Goal: Task Accomplishment & Management: Complete application form

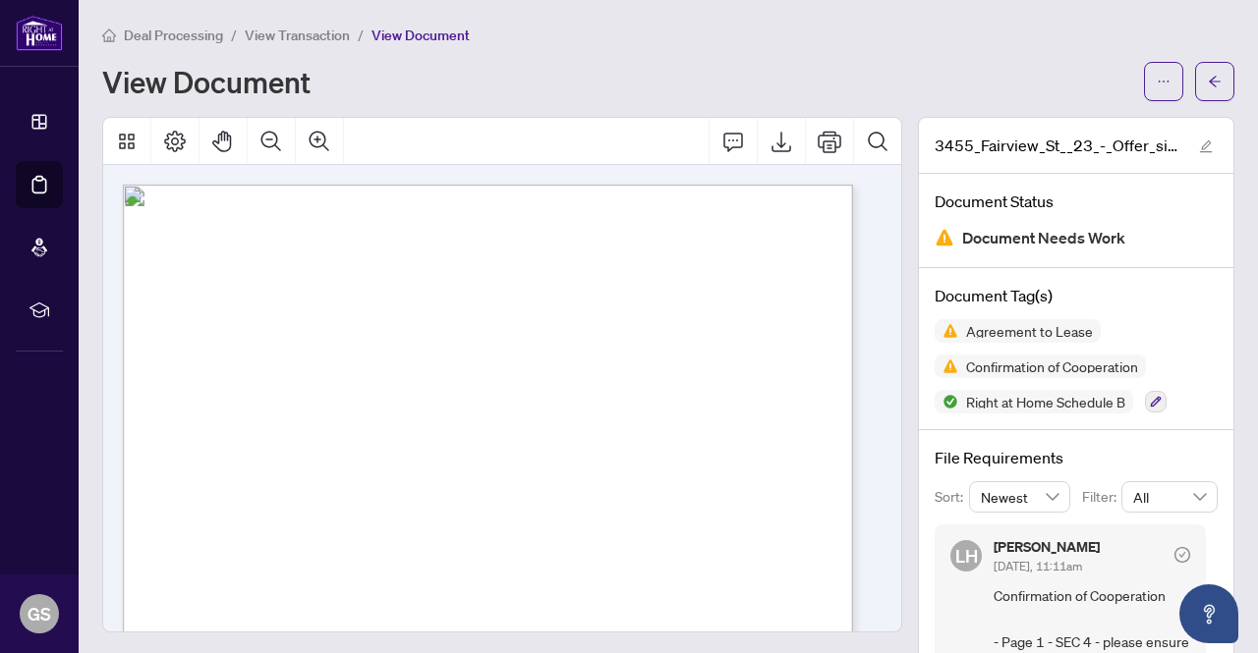
scroll to position [197, 0]
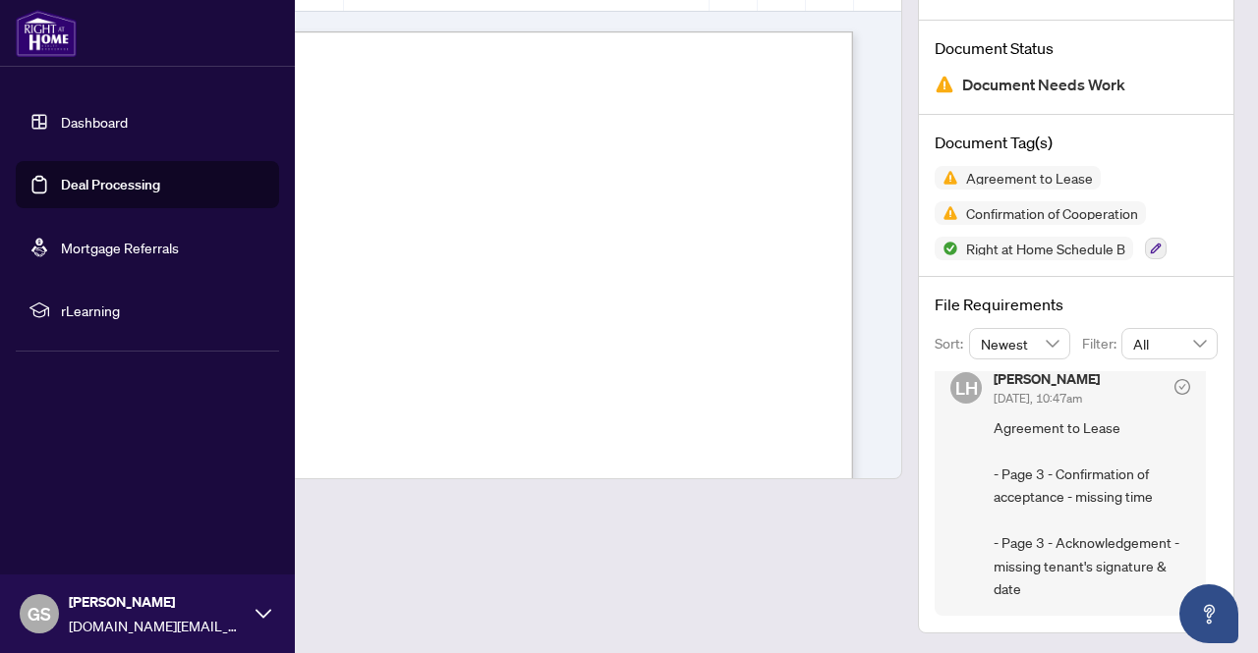
click at [92, 113] on link "Dashboard" at bounding box center [94, 122] width 67 height 18
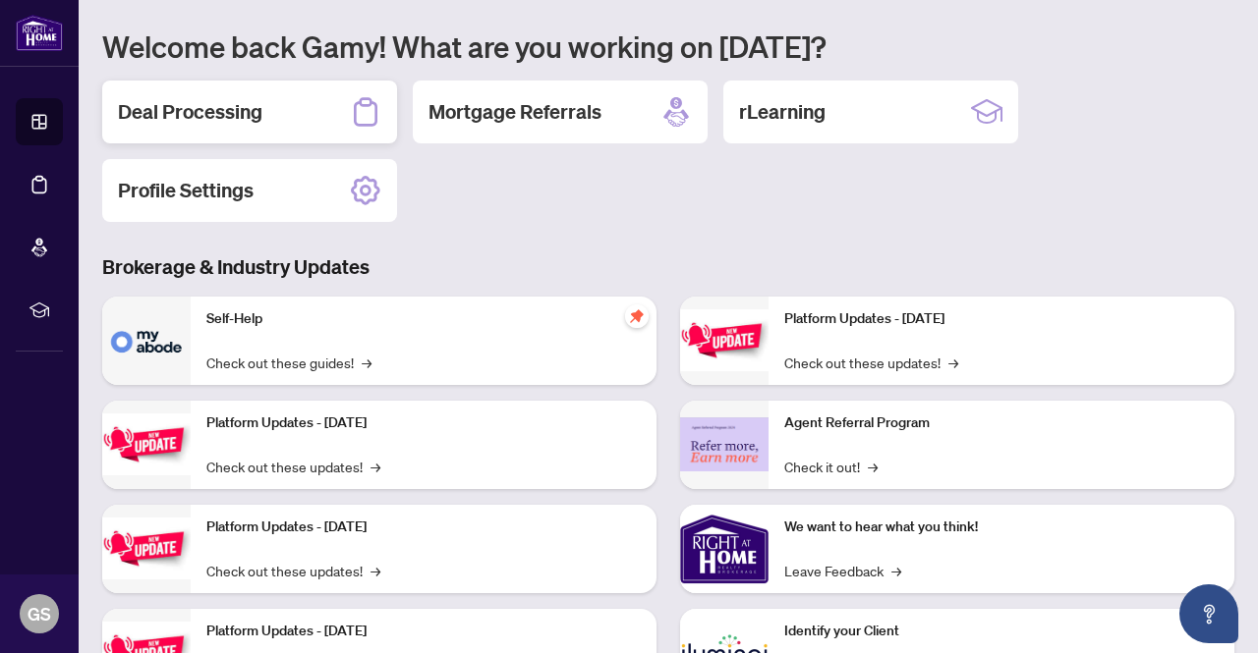
click at [231, 110] on h2 "Deal Processing" at bounding box center [190, 112] width 144 height 28
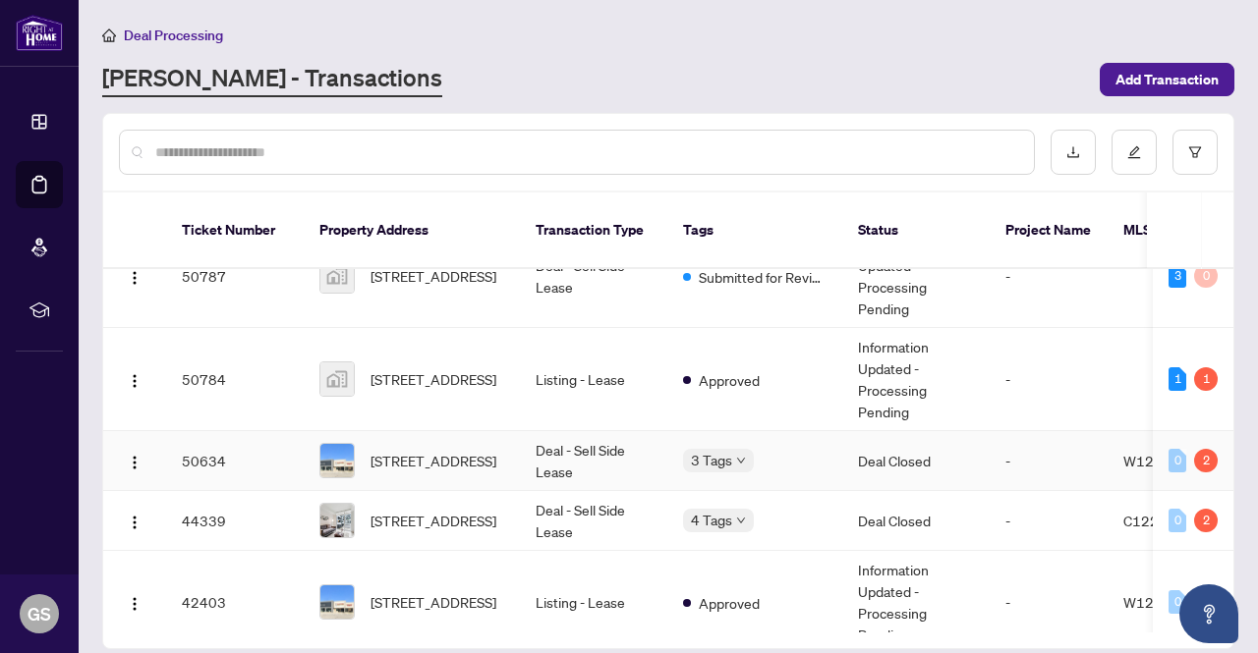
scroll to position [197, 0]
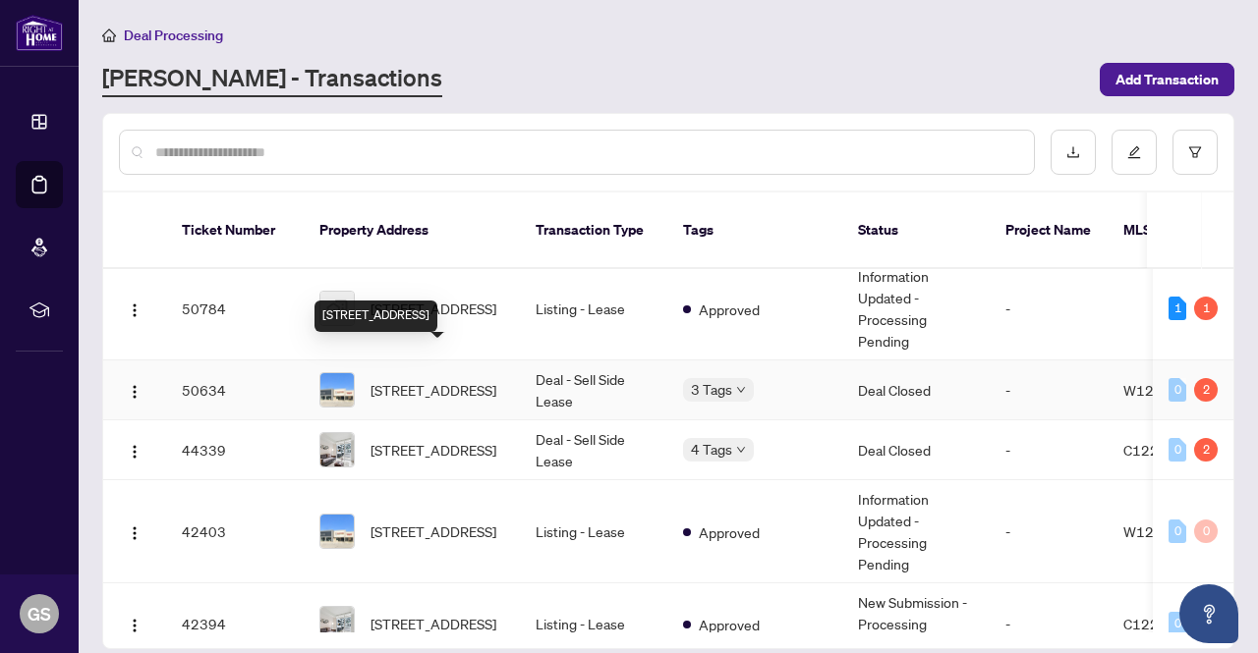
click at [400, 379] on span "[STREET_ADDRESS]" at bounding box center [433, 390] width 126 height 22
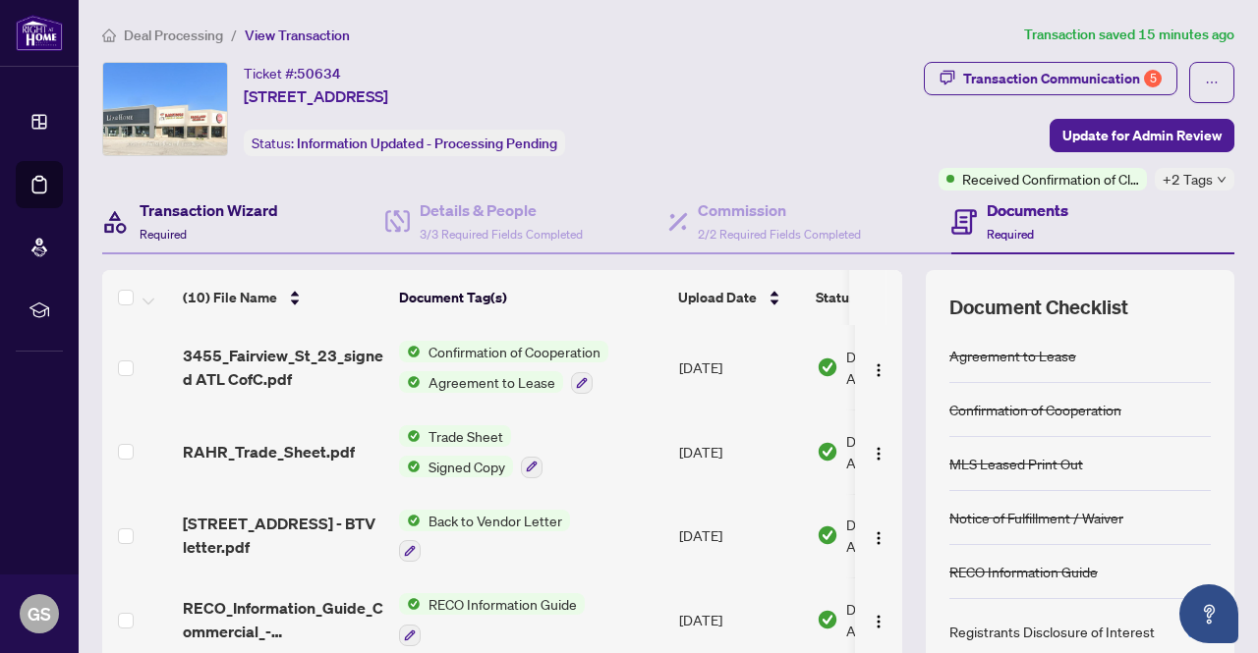
click at [209, 214] on h4 "Transaction Wizard" at bounding box center [209, 210] width 139 height 24
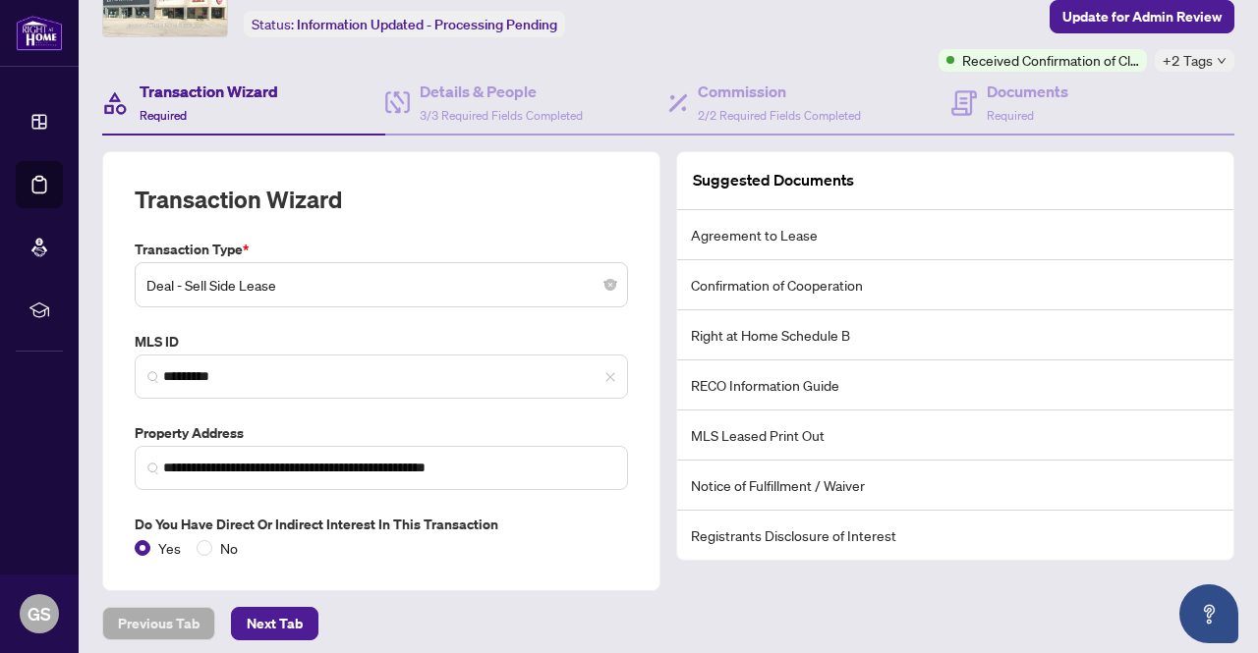
scroll to position [124, 0]
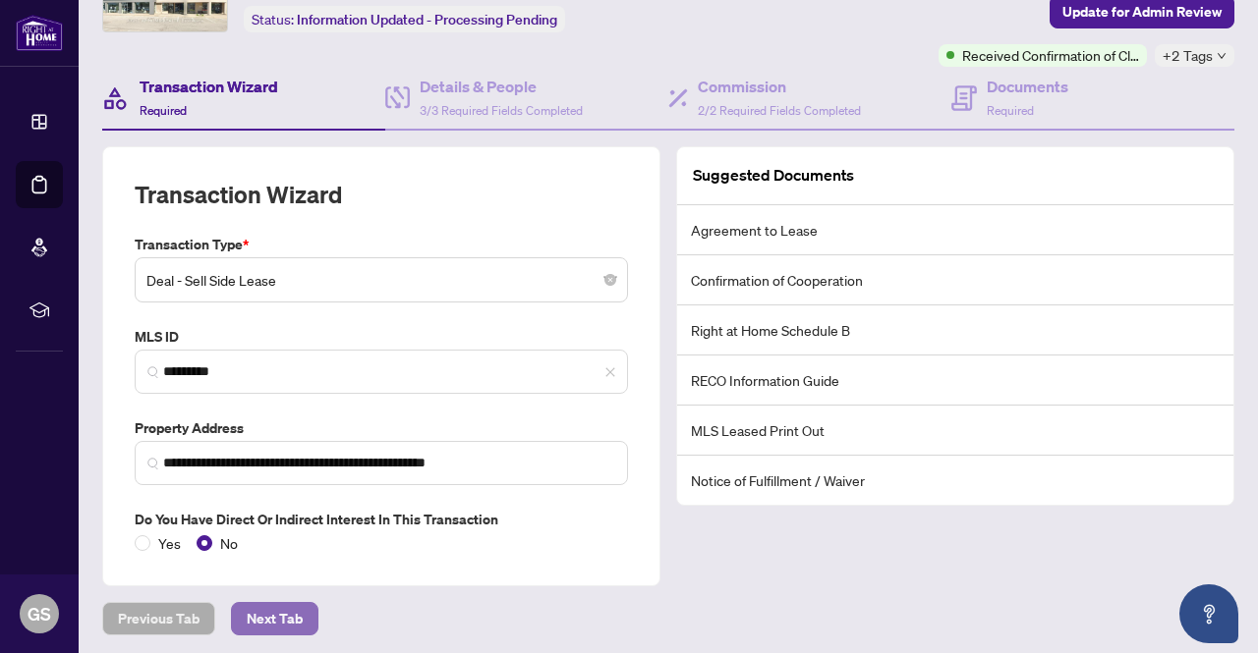
click at [257, 612] on span "Next Tab" at bounding box center [275, 618] width 56 height 31
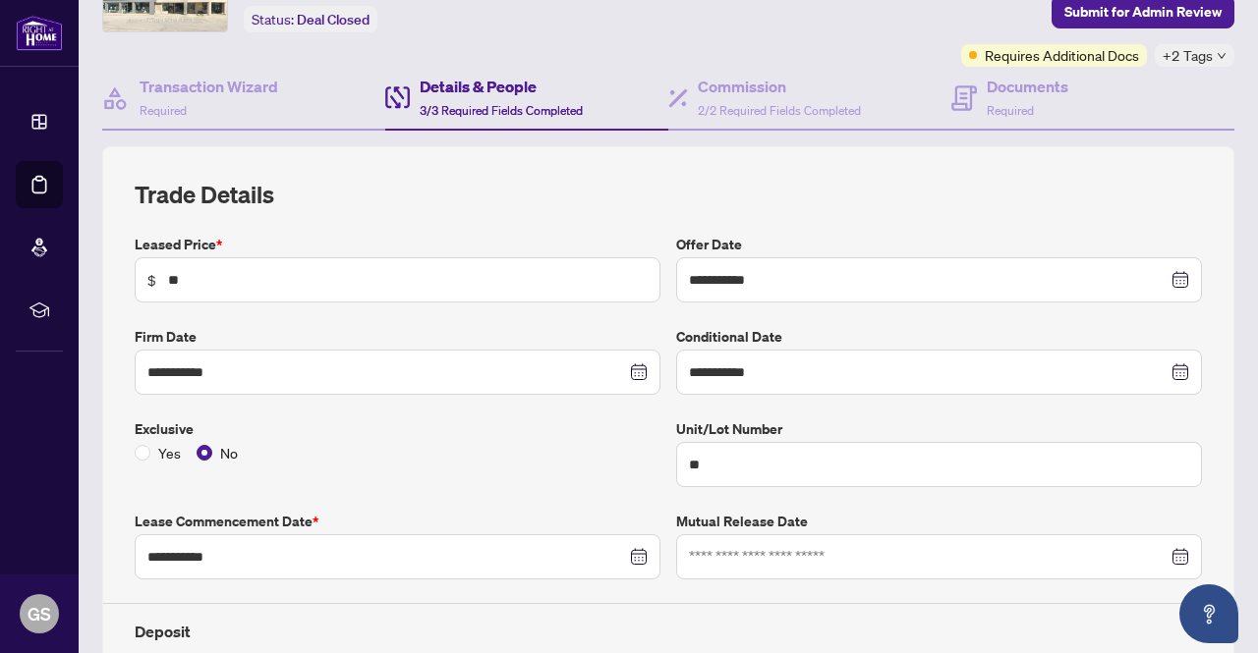
click at [501, 98] on div "Details & People 3/3 Required Fields Completed" at bounding box center [501, 98] width 163 height 46
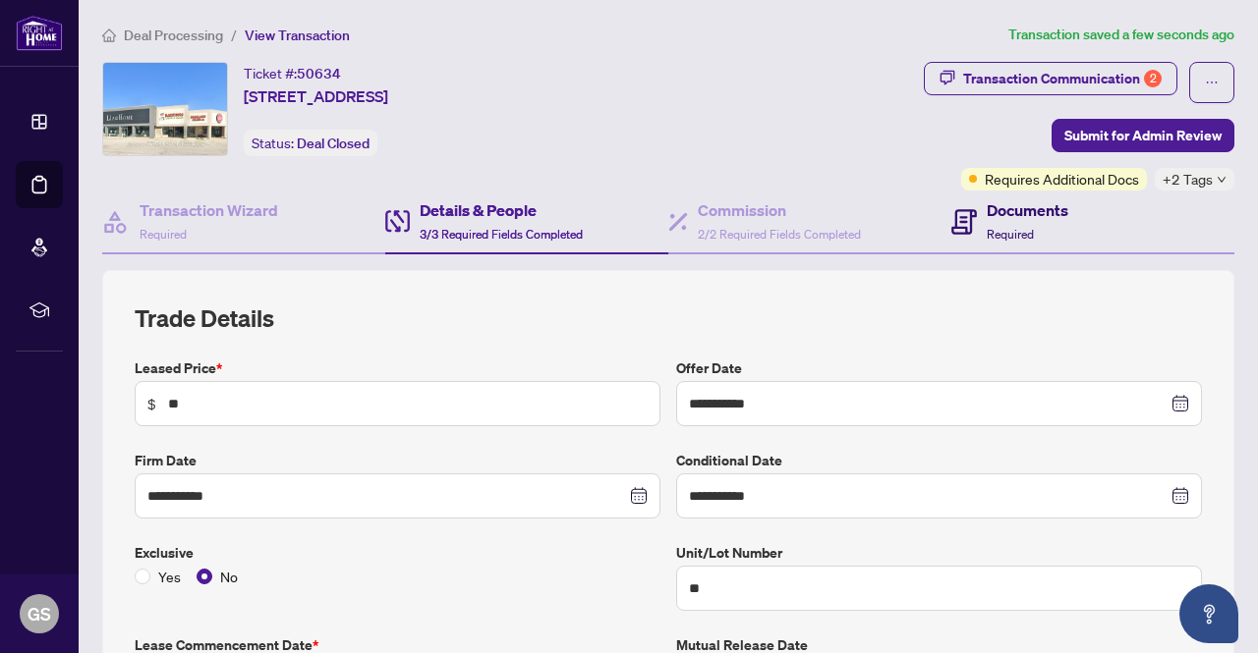
click at [1028, 211] on h4 "Documents" at bounding box center [1028, 210] width 82 height 24
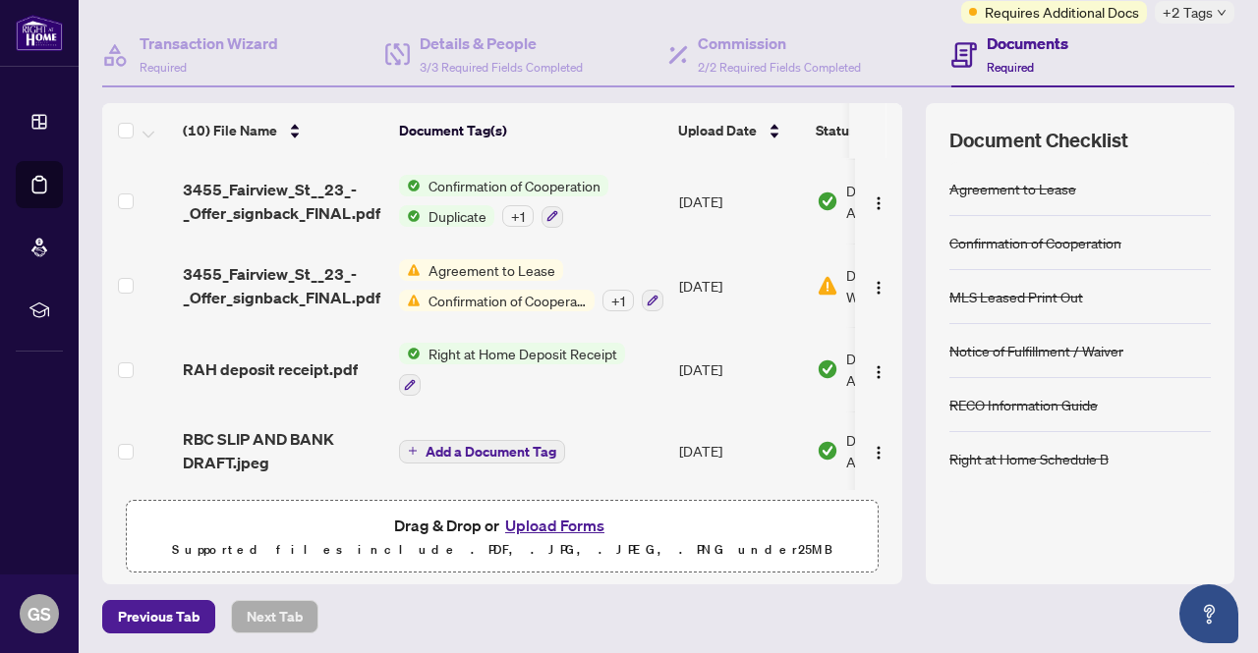
scroll to position [167, 0]
click at [576, 516] on button "Upload Forms" at bounding box center [554, 526] width 111 height 26
click at [587, 518] on button "Upload Forms" at bounding box center [554, 526] width 111 height 26
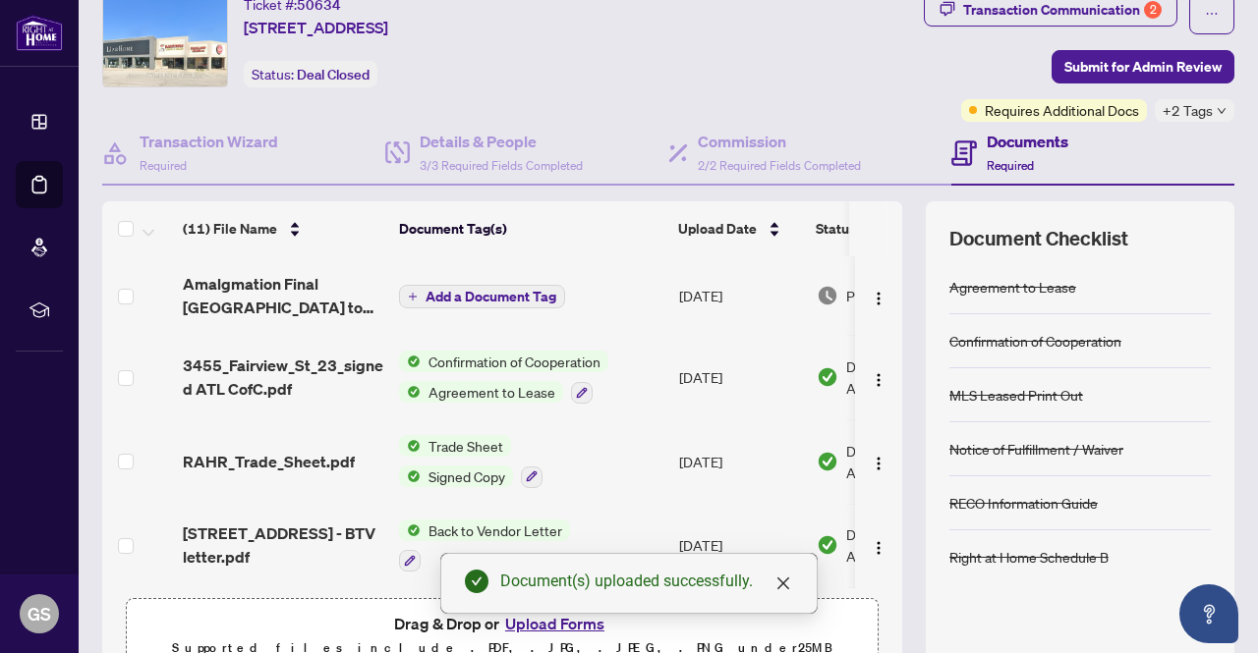
scroll to position [0, 0]
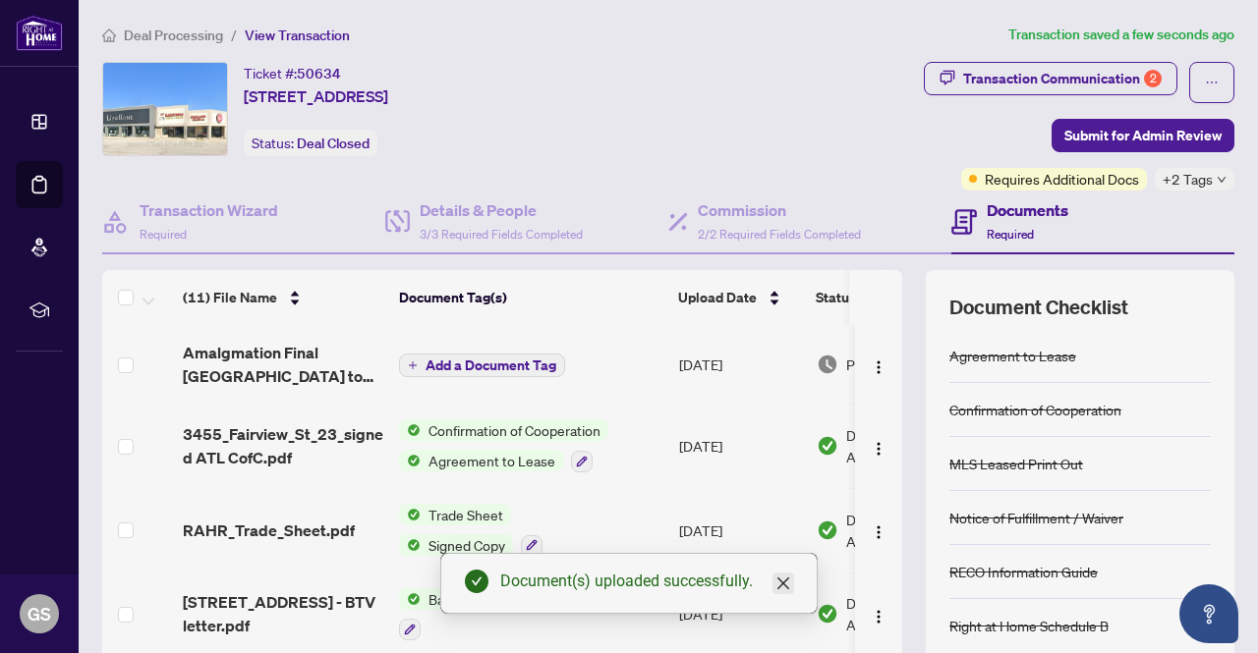
click at [786, 583] on icon "close" at bounding box center [783, 584] width 16 height 16
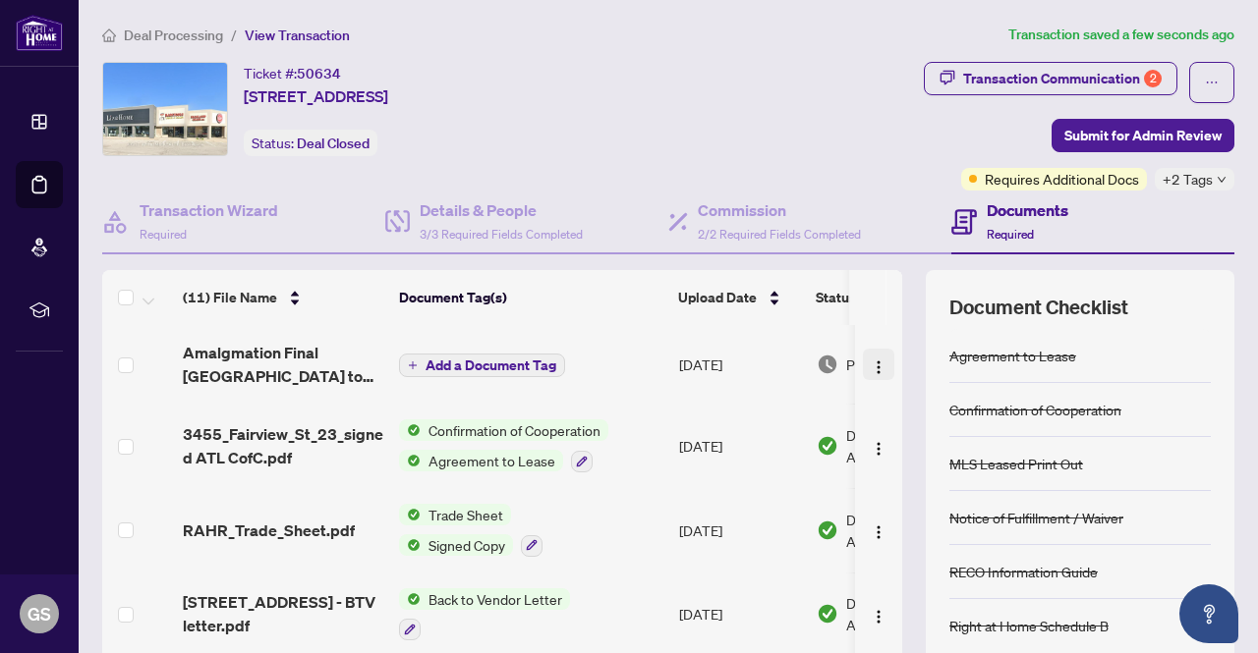
click at [865, 364] on button "button" at bounding box center [878, 364] width 31 height 31
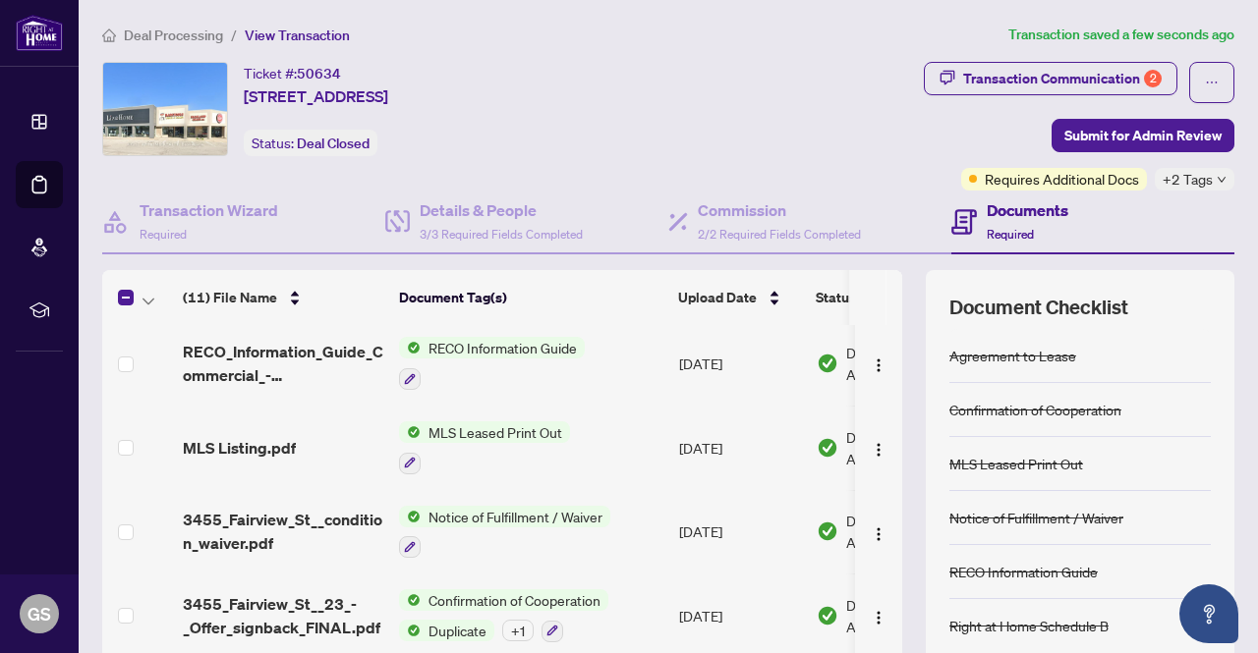
drag, startPoint x: 759, startPoint y: 649, endPoint x: 824, endPoint y: 647, distance: 65.9
click at [824, 647] on tbody "(11) File Name Document Tag(s) Upload Date Status Amalgmation Final [GEOGRAPHIC…" at bounding box center [562, 447] width 921 height 915
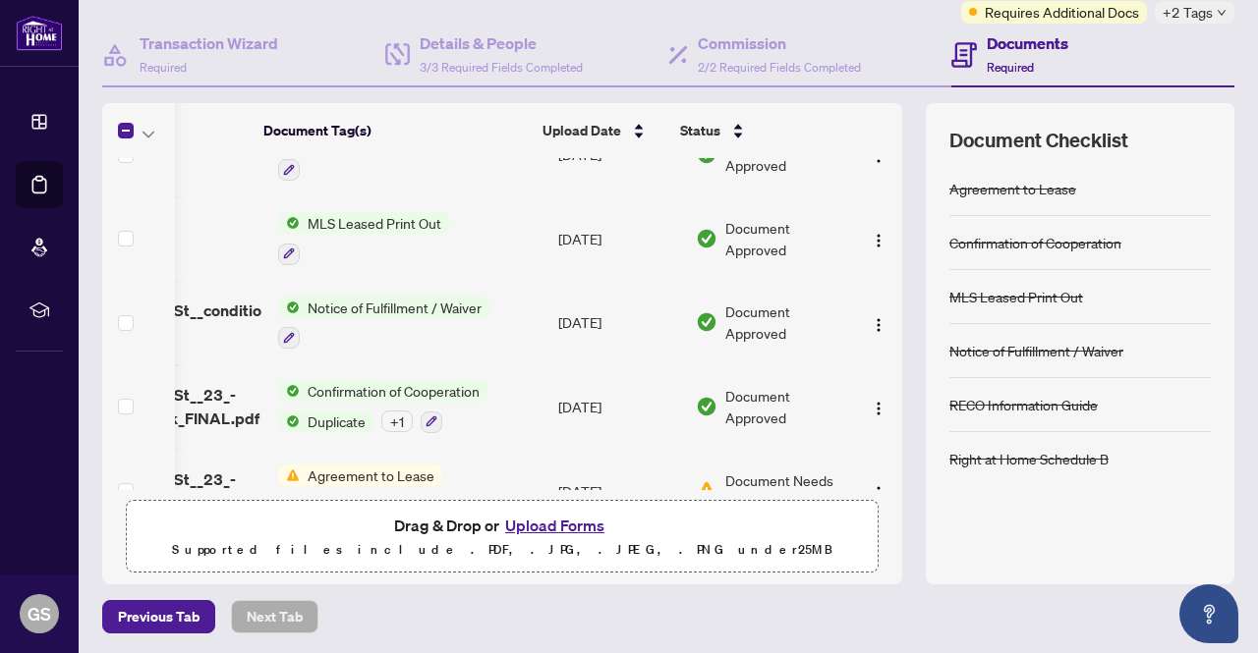
scroll to position [0, 141]
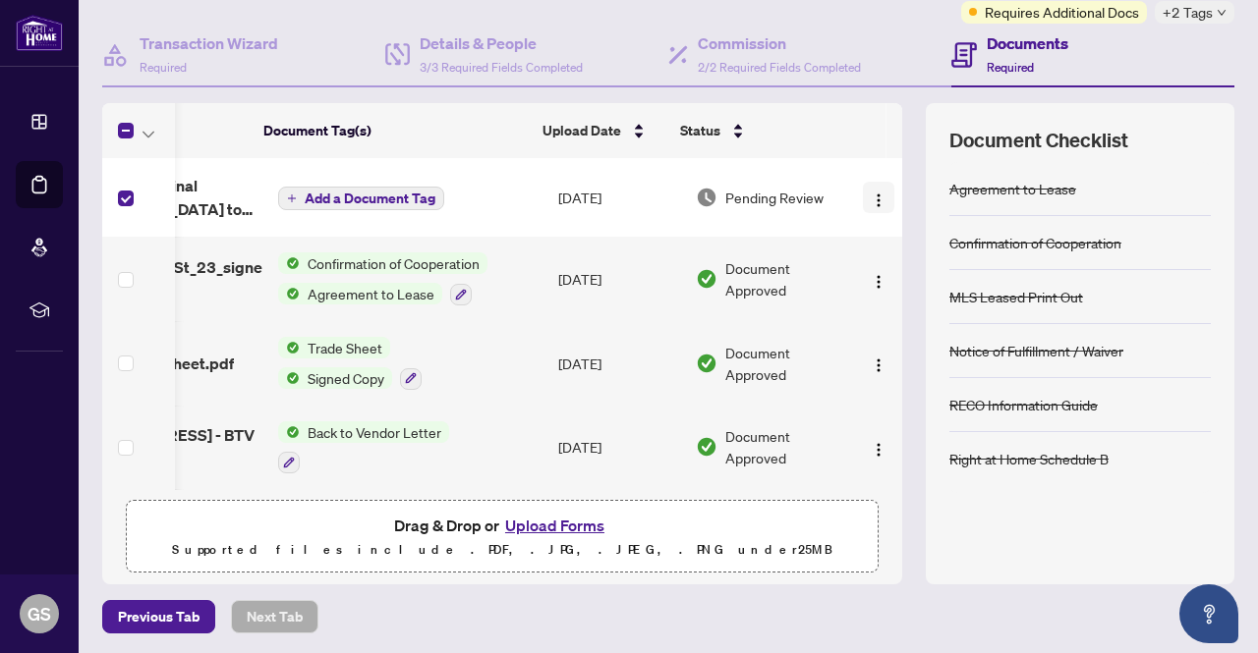
click at [871, 198] on img "button" at bounding box center [879, 201] width 16 height 16
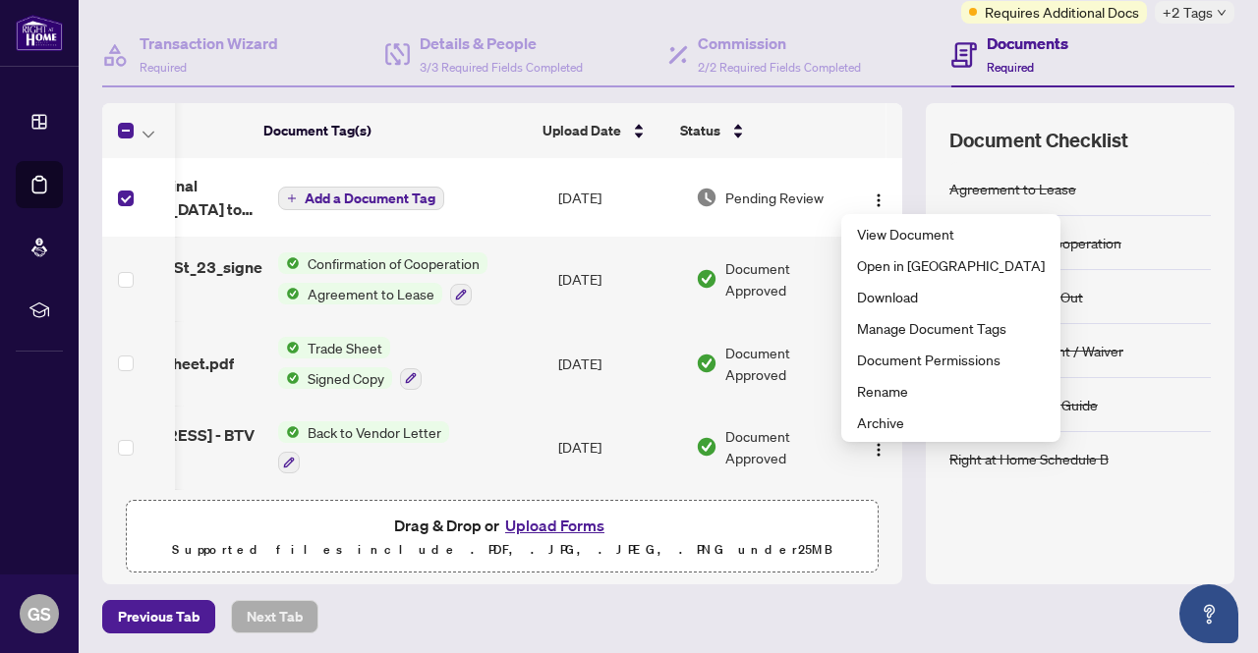
click at [926, 120] on div "Document Checklist Agreement to Lease Confirmation of Cooperation MLS Leased Pr…" at bounding box center [1080, 343] width 309 height 481
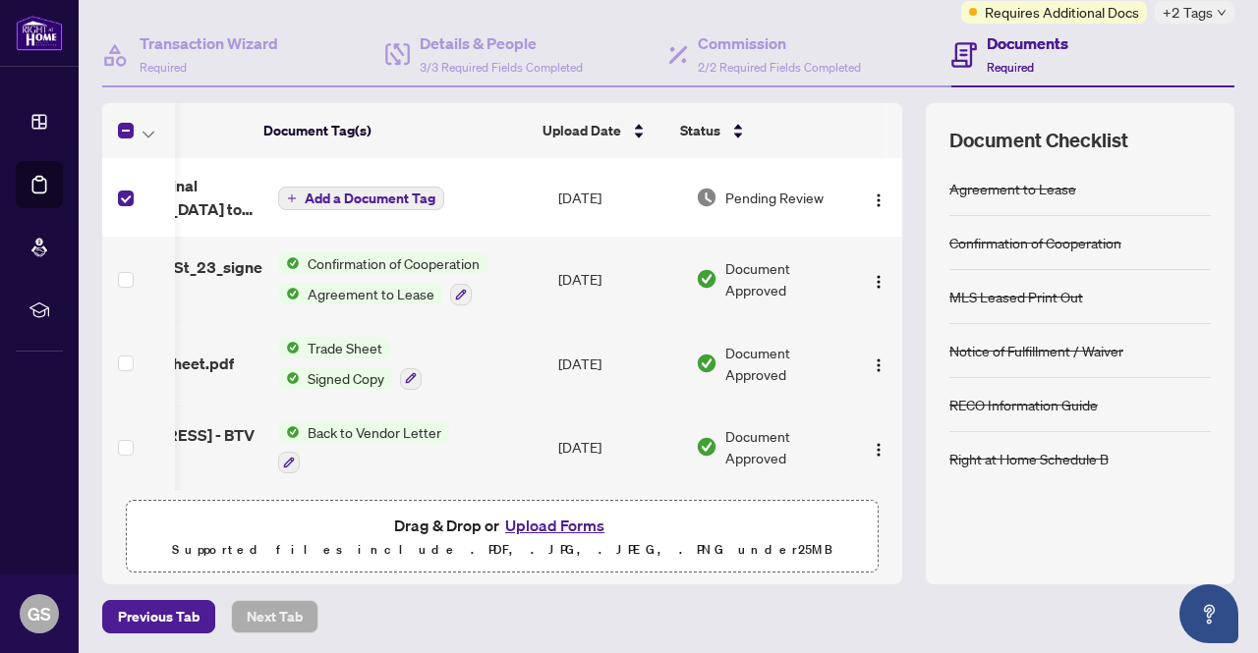
drag, startPoint x: 437, startPoint y: 199, endPoint x: 895, endPoint y: 147, distance: 460.9
click at [895, 147] on div "(11) File Name Document Tag(s) Upload Date Status (11) File Name Document Tag(s…" at bounding box center [668, 343] width 1132 height 481
click at [871, 193] on img "button" at bounding box center [879, 201] width 16 height 16
click at [902, 190] on div "(11) File Name Document Tag(s) Upload Date Status (11) File Name Document Tag(s…" at bounding box center [668, 343] width 1132 height 481
click at [871, 188] on span "button" at bounding box center [879, 198] width 16 height 22
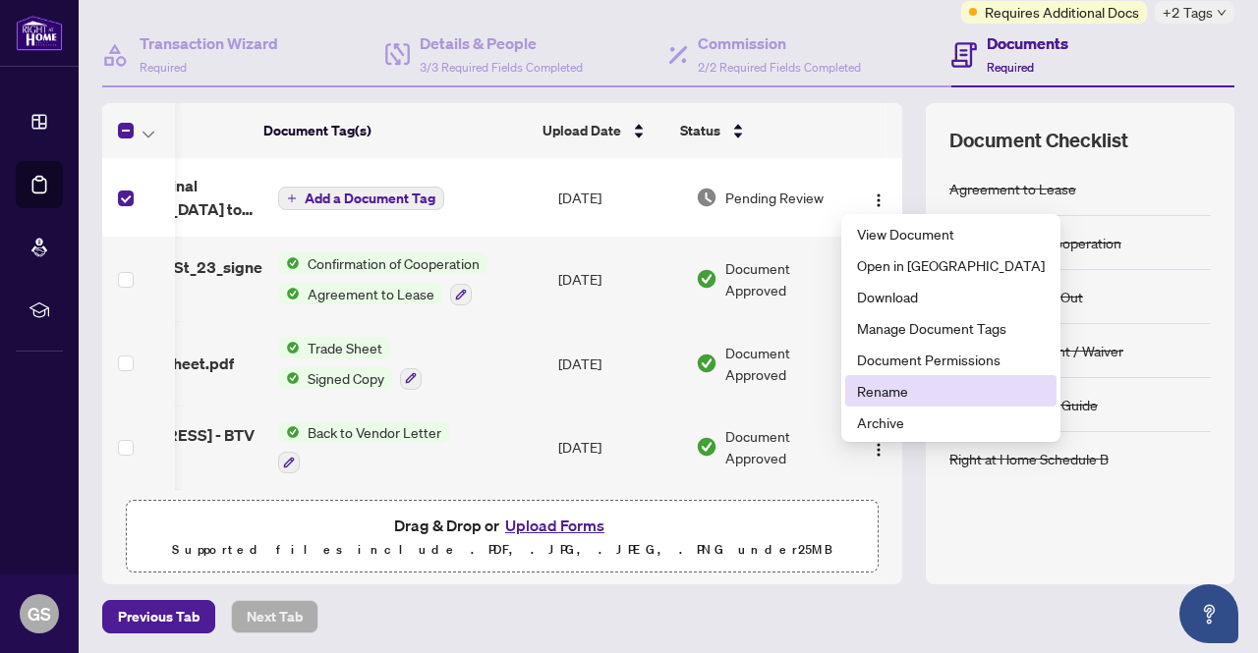
click at [857, 389] on span "Rename" at bounding box center [951, 391] width 188 height 22
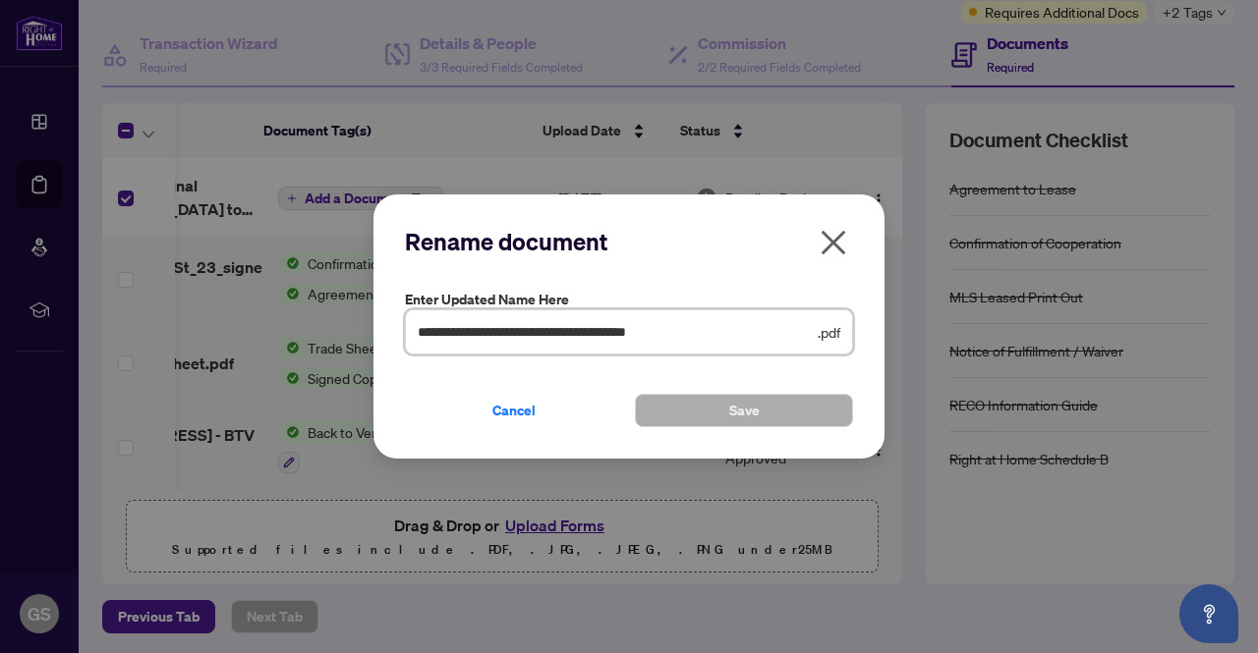
click at [739, 330] on input "**********" at bounding box center [616, 332] width 396 height 22
click at [738, 330] on input "**********" at bounding box center [616, 332] width 396 height 22
type input "**********"
click at [729, 406] on button "Save" at bounding box center [744, 410] width 218 height 33
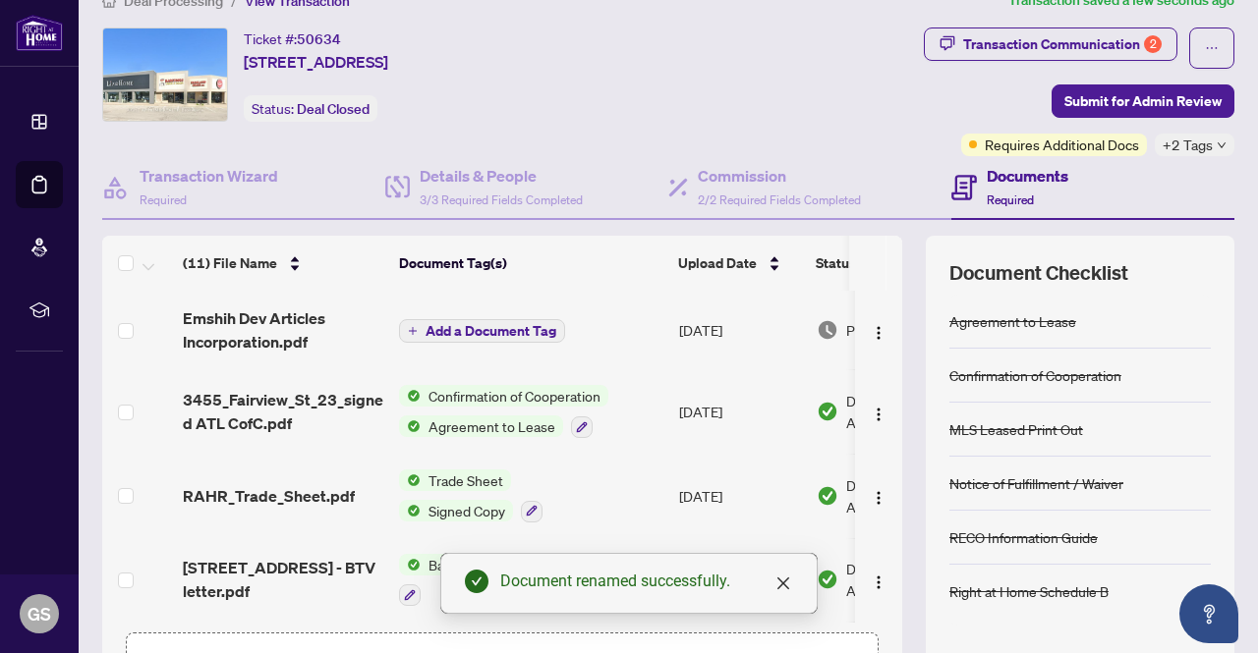
scroll to position [0, 0]
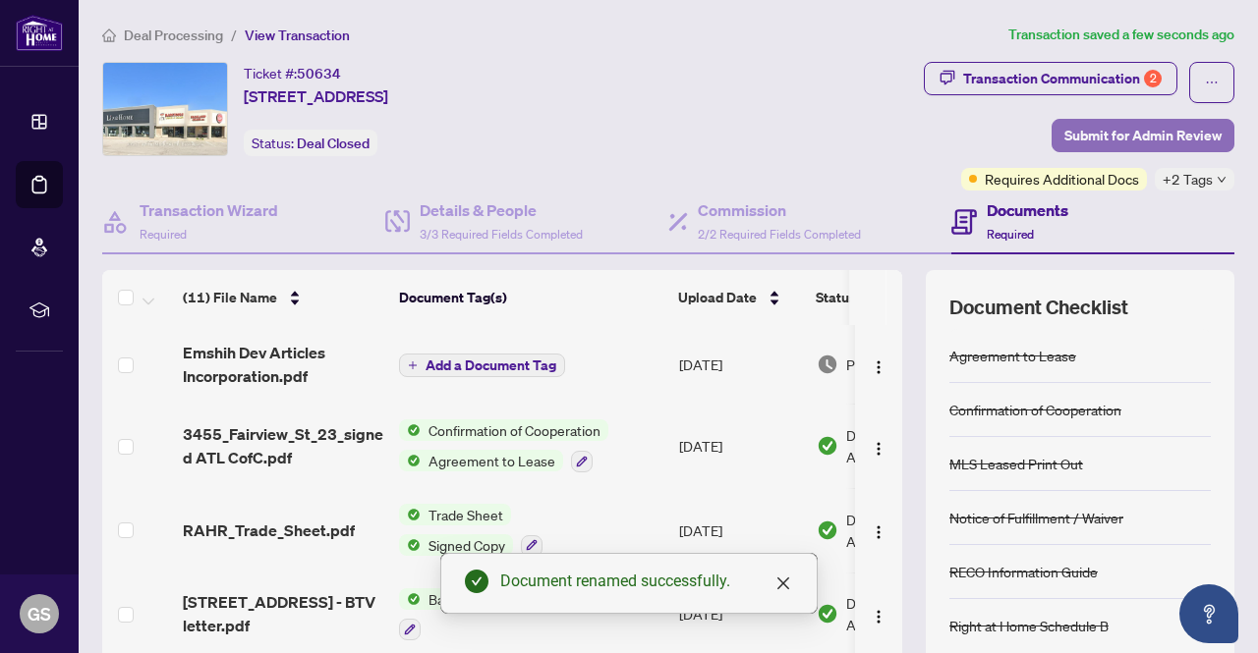
click at [1148, 132] on span "Submit for Admin Review" at bounding box center [1142, 135] width 157 height 31
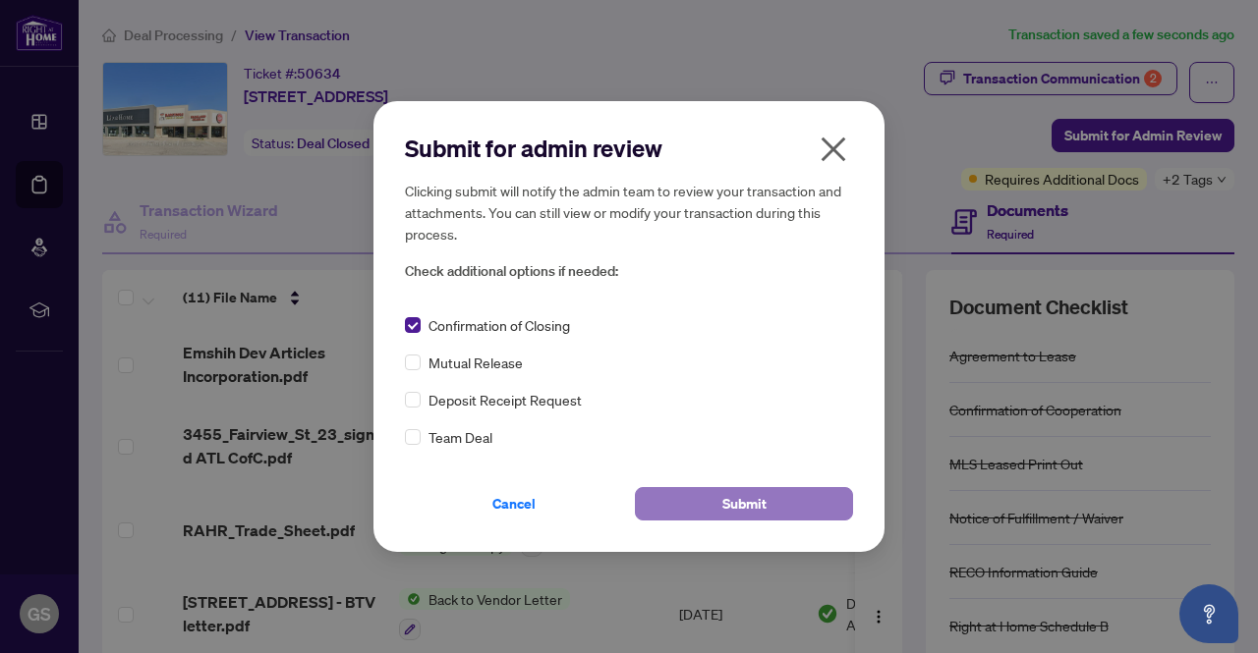
click at [773, 507] on button "Submit" at bounding box center [744, 503] width 218 height 33
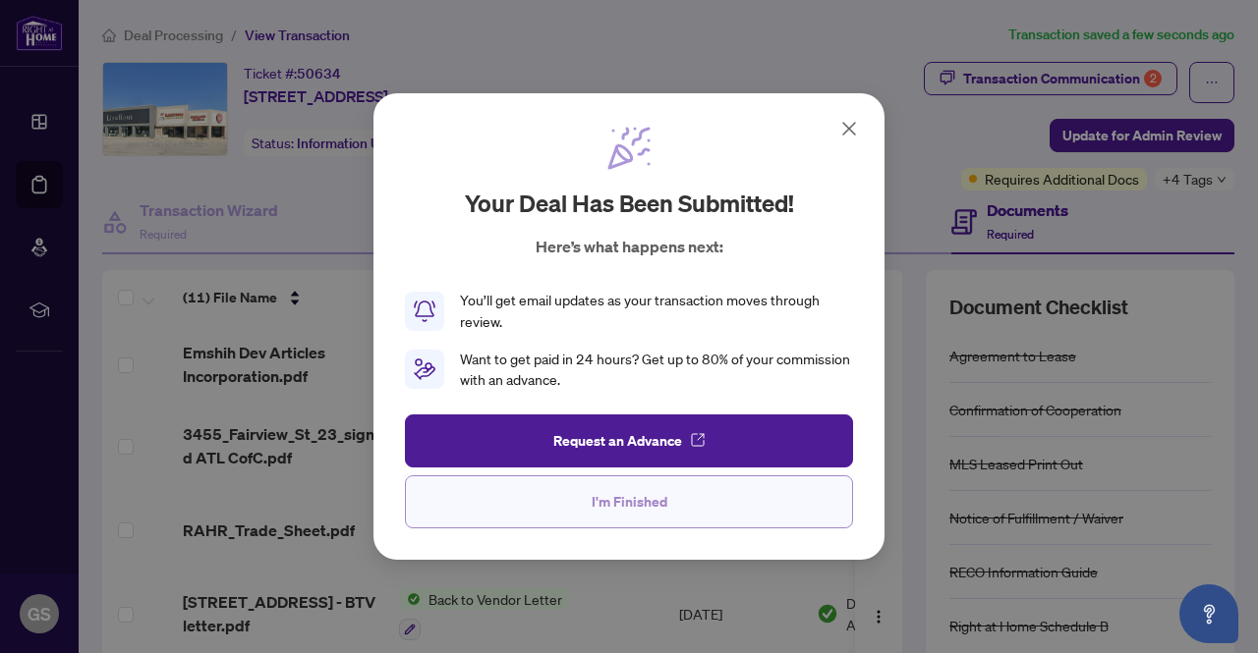
click at [635, 504] on span "I'm Finished" at bounding box center [630, 501] width 76 height 31
